Goal: Task Accomplishment & Management: Manage account settings

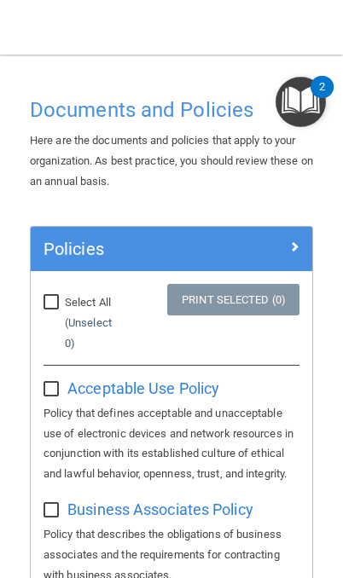
click at [118, 379] on span "Acceptable Use Policy" at bounding box center [143, 388] width 152 height 18
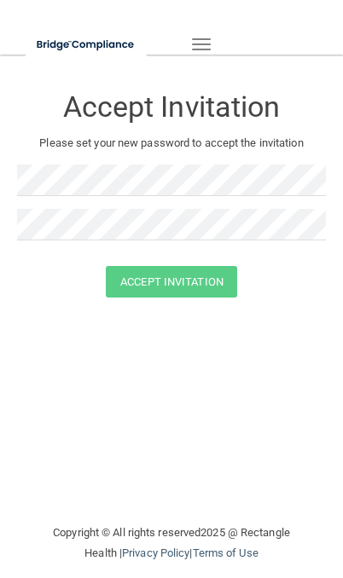
click at [184, 37] on button "Toggle navigation" at bounding box center [201, 44] width 38 height 29
click at [190, 30] on button "Toggle navigation" at bounding box center [201, 44] width 38 height 29
click at [208, 37] on button "Toggle navigation" at bounding box center [201, 44] width 38 height 29
click at [207, 14] on div "Toggle navigation" at bounding box center [129, 44] width 233 height 61
click at [55, 38] on img at bounding box center [86, 44] width 121 height 35
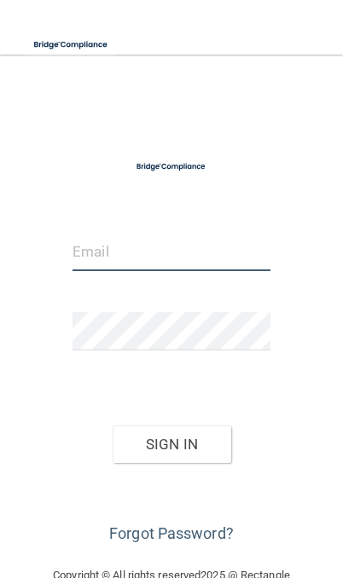
click at [105, 244] on input "email" at bounding box center [171, 252] width 198 height 38
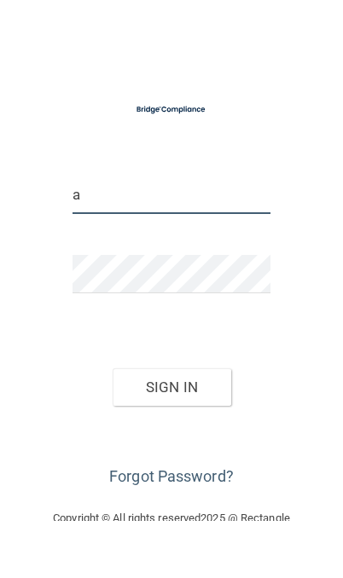
type input "ab"
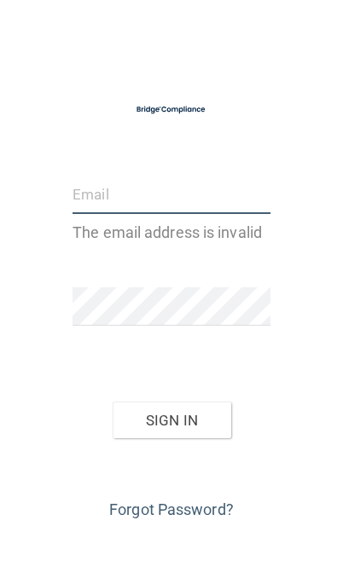
type input "[EMAIL_ADDRESS][DOMAIN_NAME]"
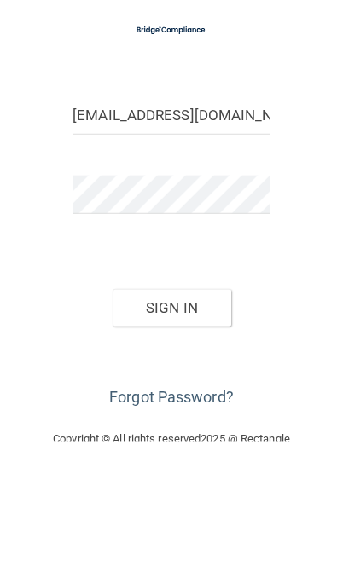
click at [139, 425] on button "Sign In" at bounding box center [172, 444] width 119 height 38
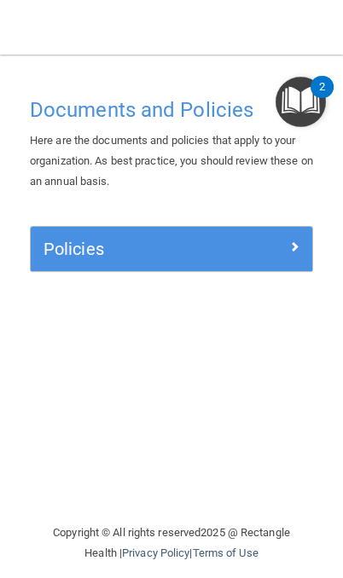
click at [59, 240] on h5 "Policies" at bounding box center [136, 249] width 186 height 19
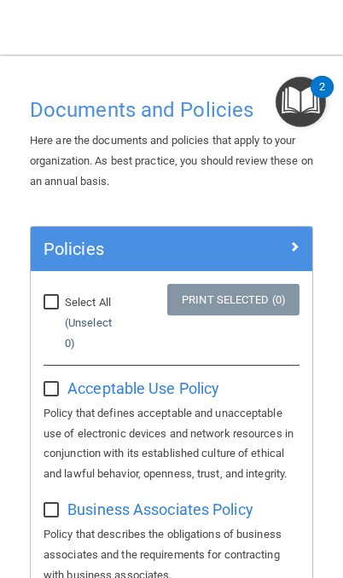
click at [49, 301] on input "Select All (Unselect 0) Unselect All" at bounding box center [53, 303] width 20 height 14
checkbox input "true"
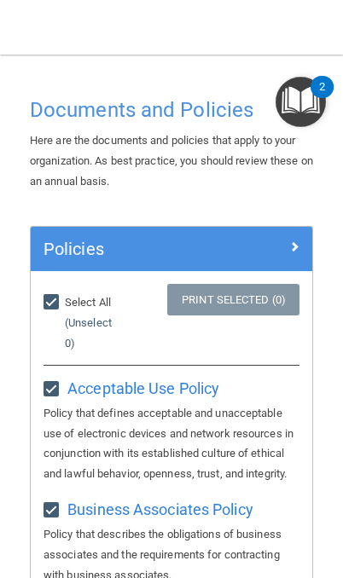
checkbox input "true"
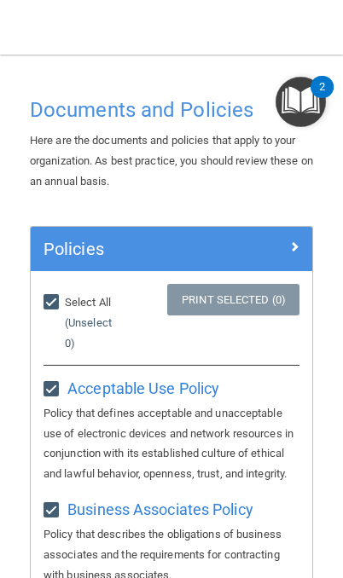
checkbox input "true"
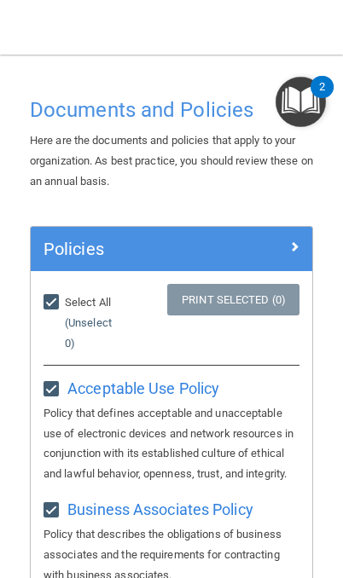
checkbox input "true"
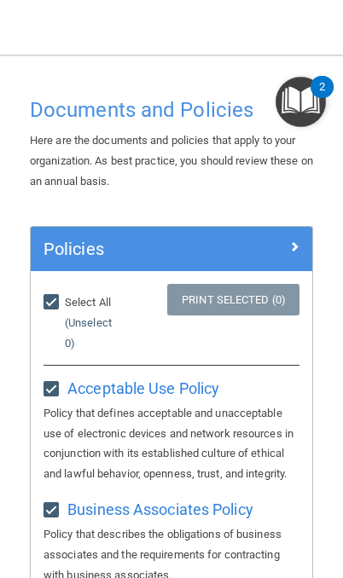
checkbox input "true"
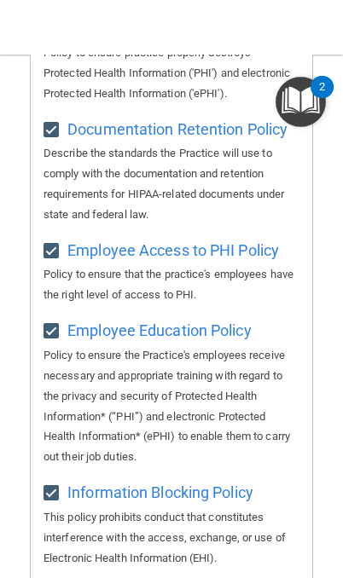
scroll to position [647, 0]
